Goal: Transaction & Acquisition: Obtain resource

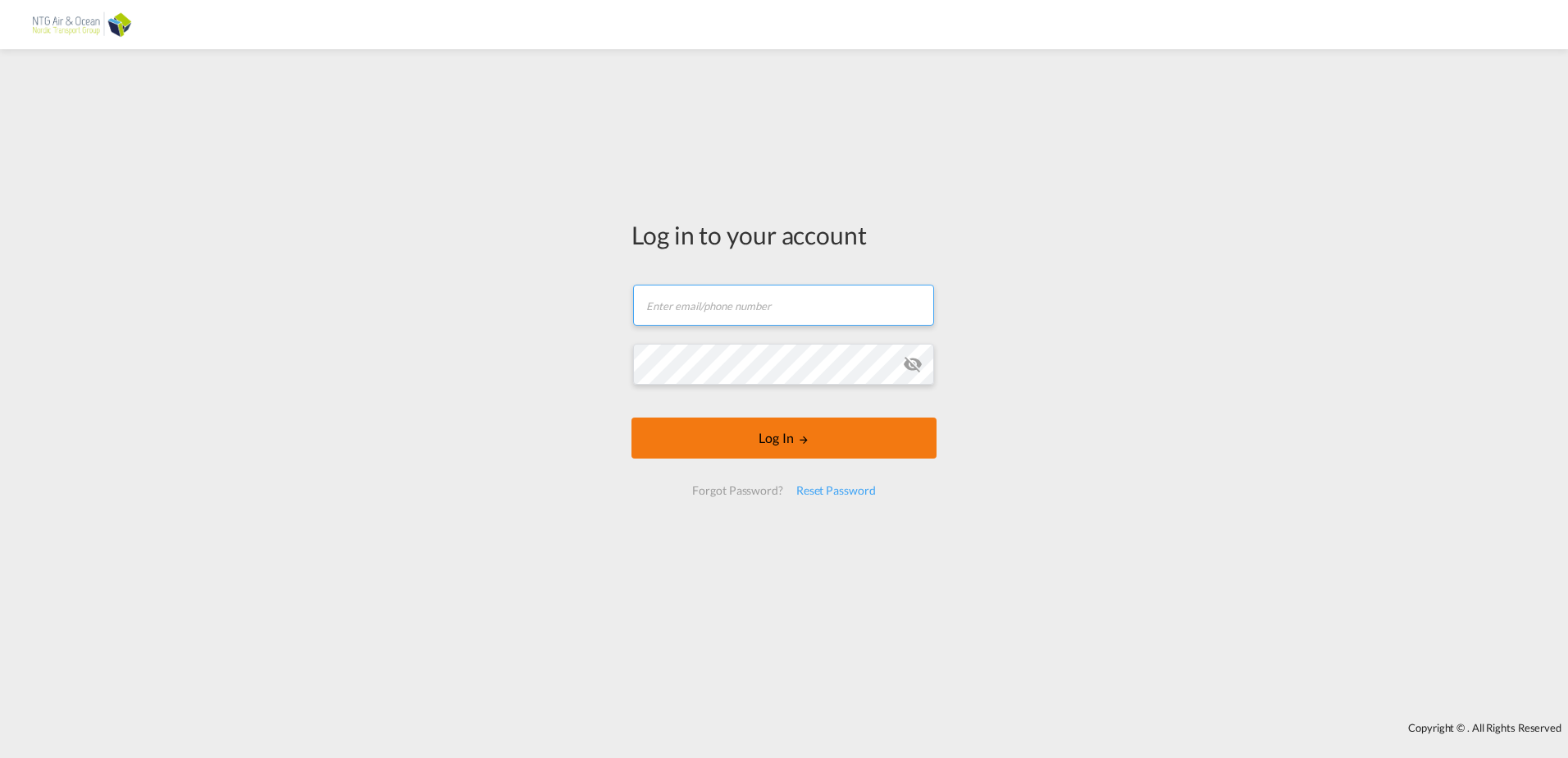
type input "[EMAIL_ADDRESS][PERSON_NAME][DOMAIN_NAME]"
click at [792, 431] on button "Log In" at bounding box center [783, 438] width 305 height 41
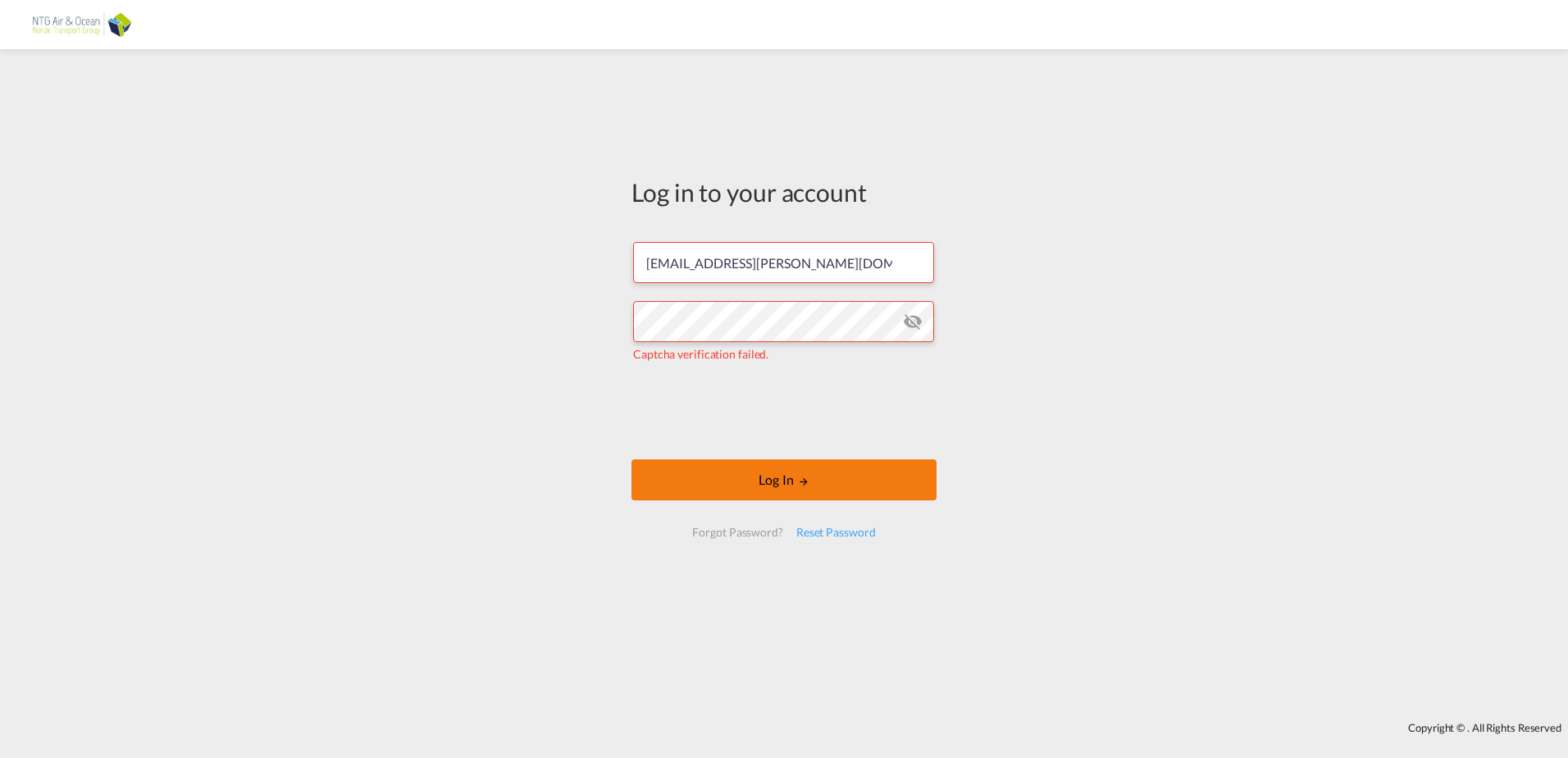
click at [762, 472] on button "Log In" at bounding box center [783, 480] width 305 height 41
click at [798, 481] on md-icon "LOGIN" at bounding box center [804, 482] width 12 height 12
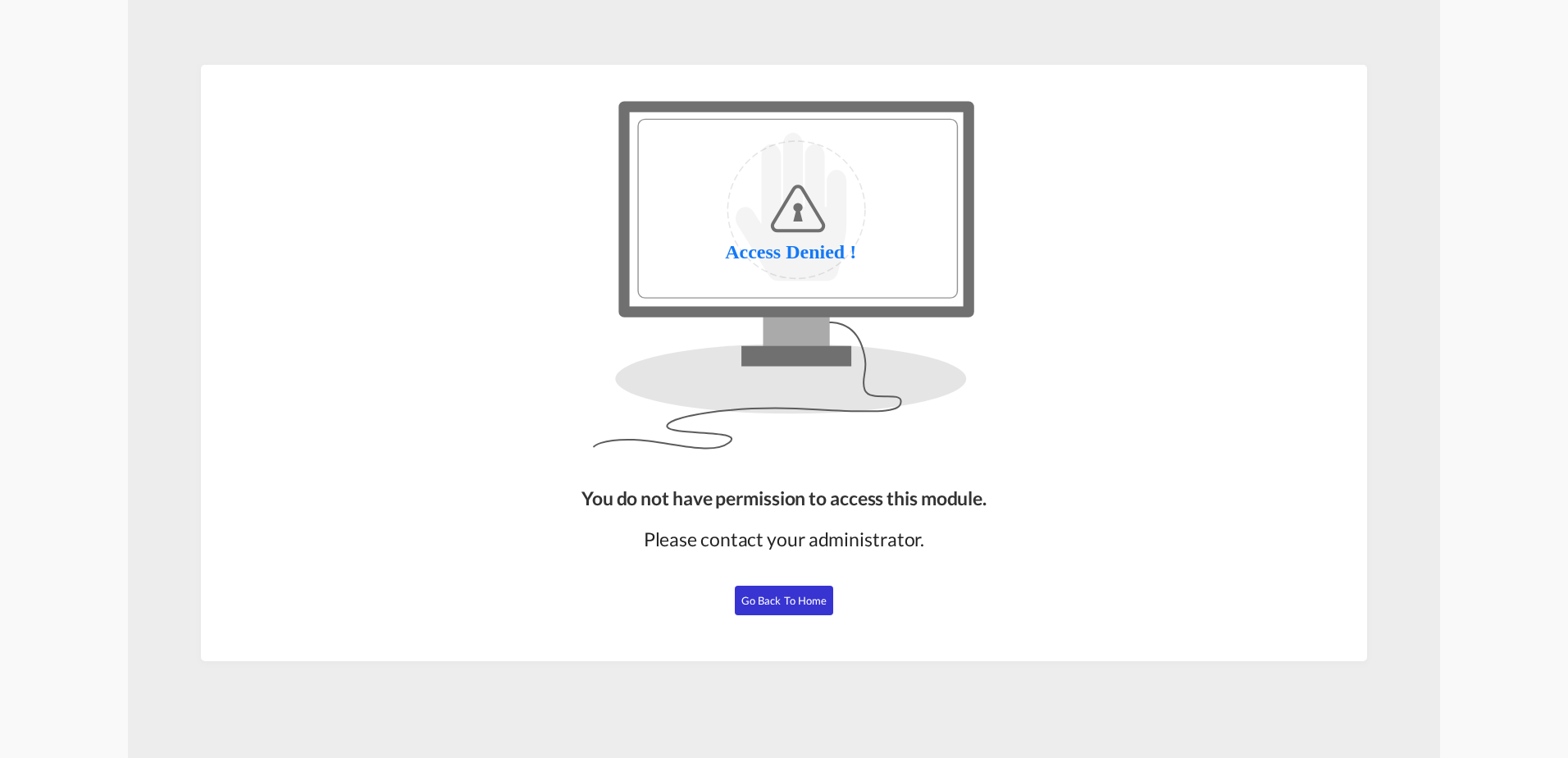
drag, startPoint x: 755, startPoint y: 590, endPoint x: 769, endPoint y: 600, distance: 17.2
click at [756, 591] on button "Go Back to Home" at bounding box center [784, 600] width 99 height 30
